Goal: Task Accomplishment & Management: Use online tool/utility

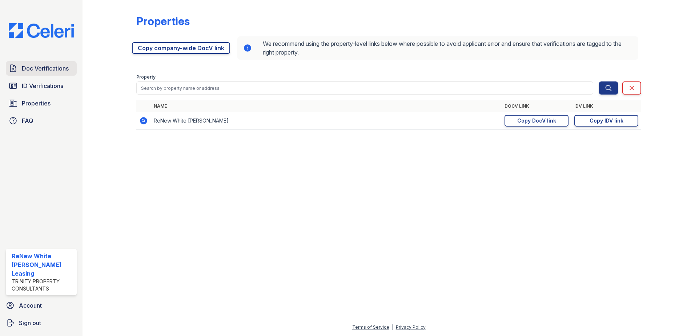
click at [54, 70] on span "Doc Verifications" at bounding box center [45, 68] width 47 height 9
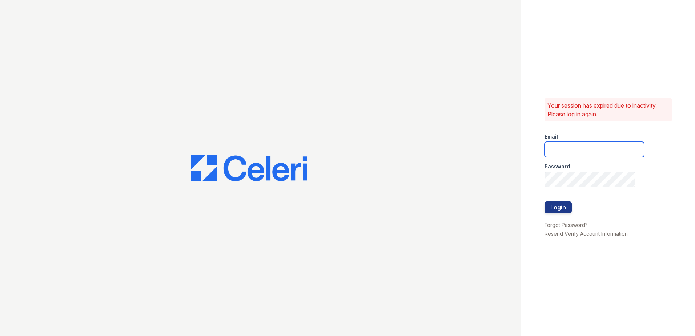
type input "[EMAIL_ADDRESS][DOMAIN_NAME]"
click at [553, 210] on button "Login" at bounding box center [558, 208] width 27 height 12
